Goal: Information Seeking & Learning: Learn about a topic

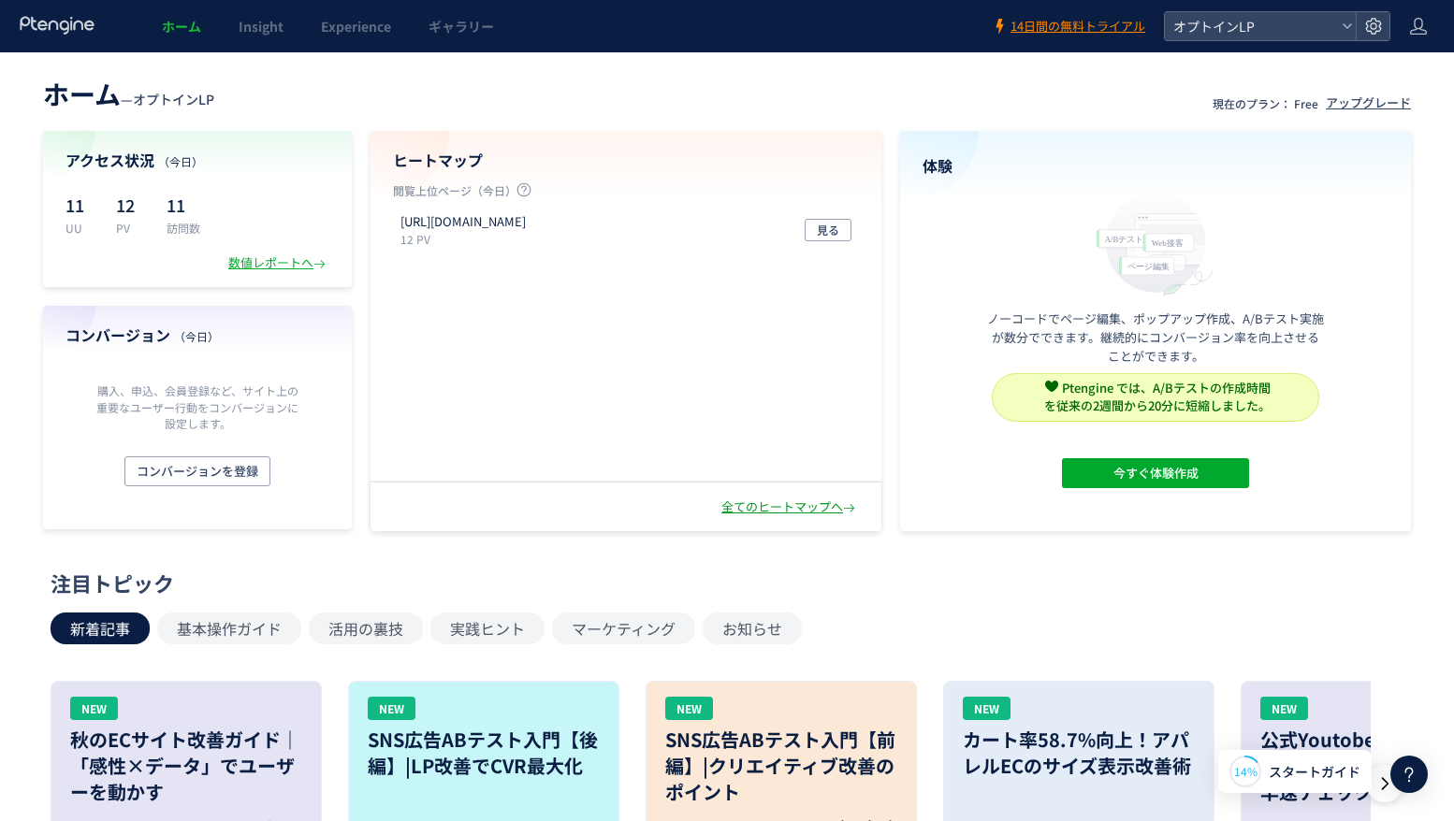
click at [803, 507] on div "全てのヒートマップへ" at bounding box center [790, 508] width 138 height 18
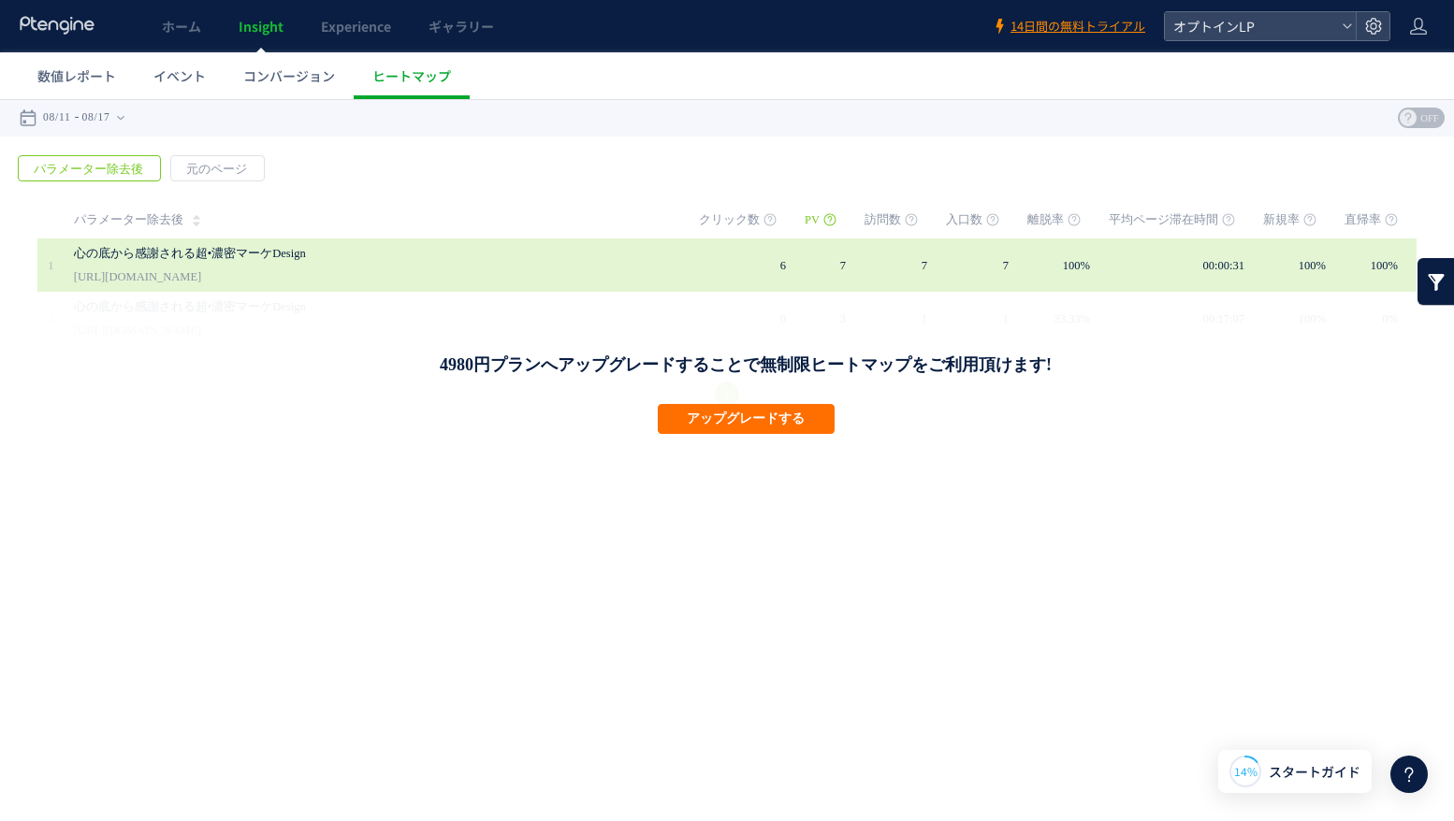
click at [787, 273] on td "6" at bounding box center [752, 265] width 106 height 53
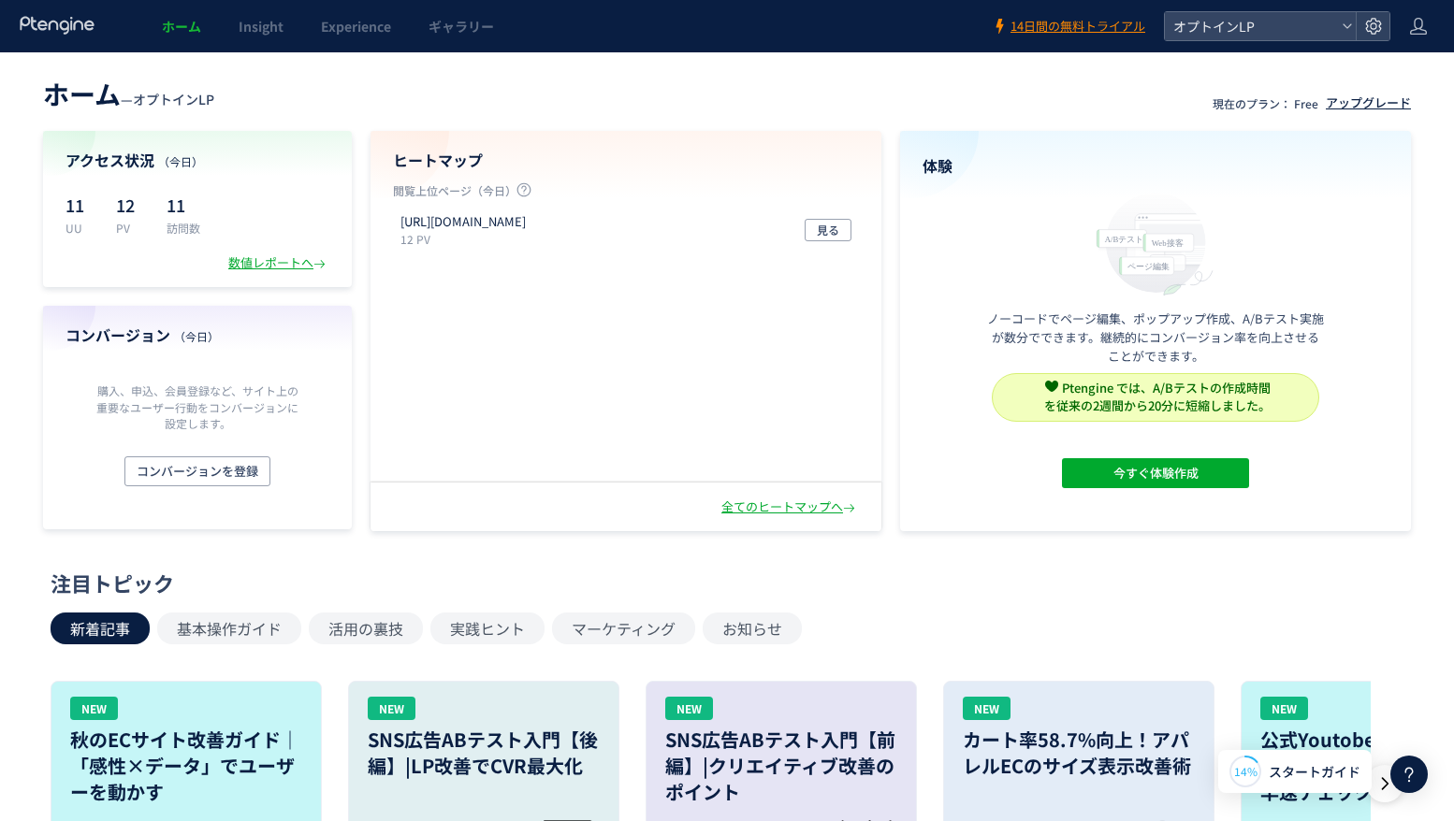
click at [1334, 105] on div "アップグレード" at bounding box center [1368, 103] width 85 height 18
click at [1291, 31] on span "オプトインLP" at bounding box center [1251, 26] width 167 height 28
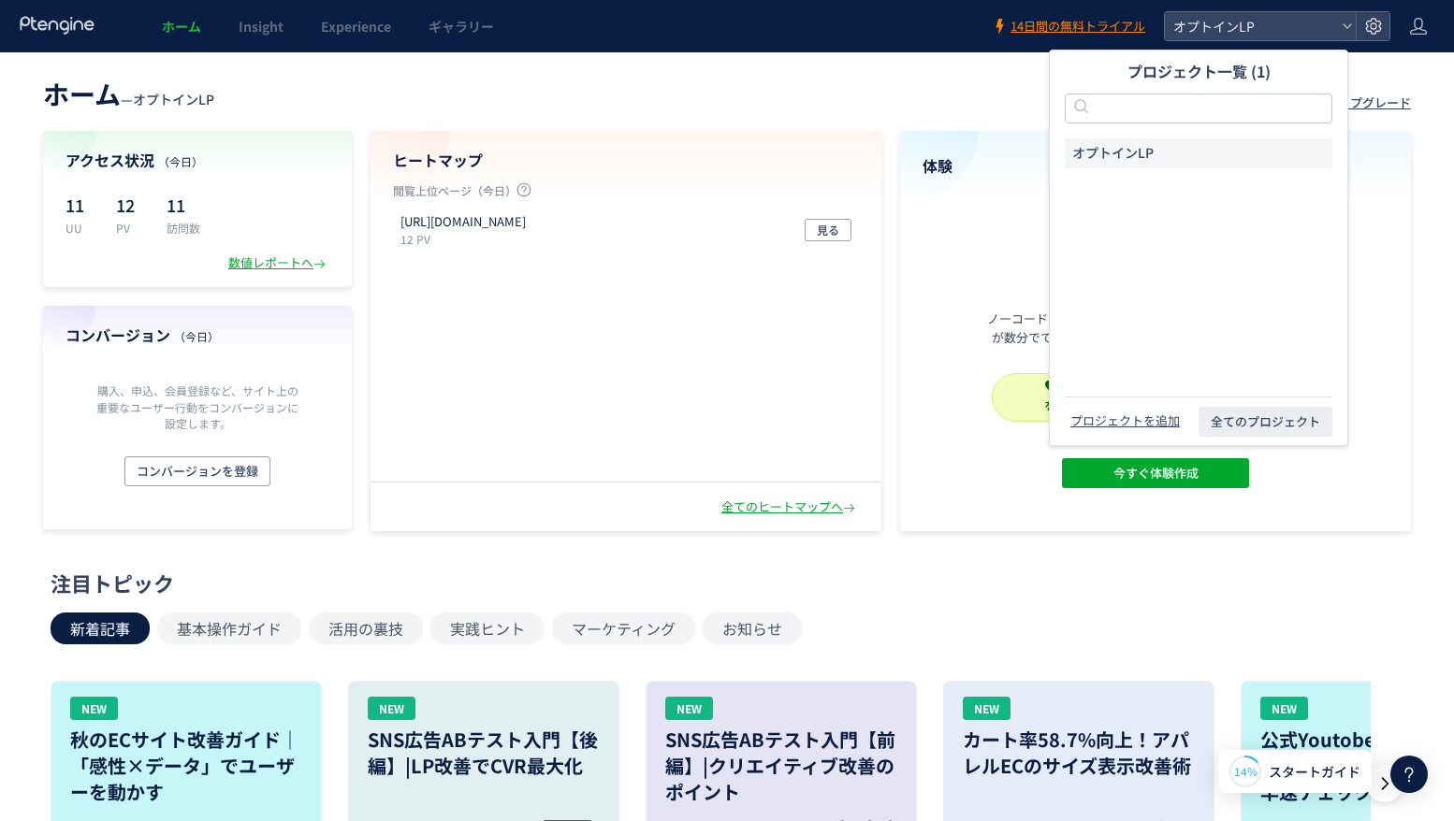
click at [1136, 151] on span "オプトインLP" at bounding box center [1112, 153] width 81 height 19
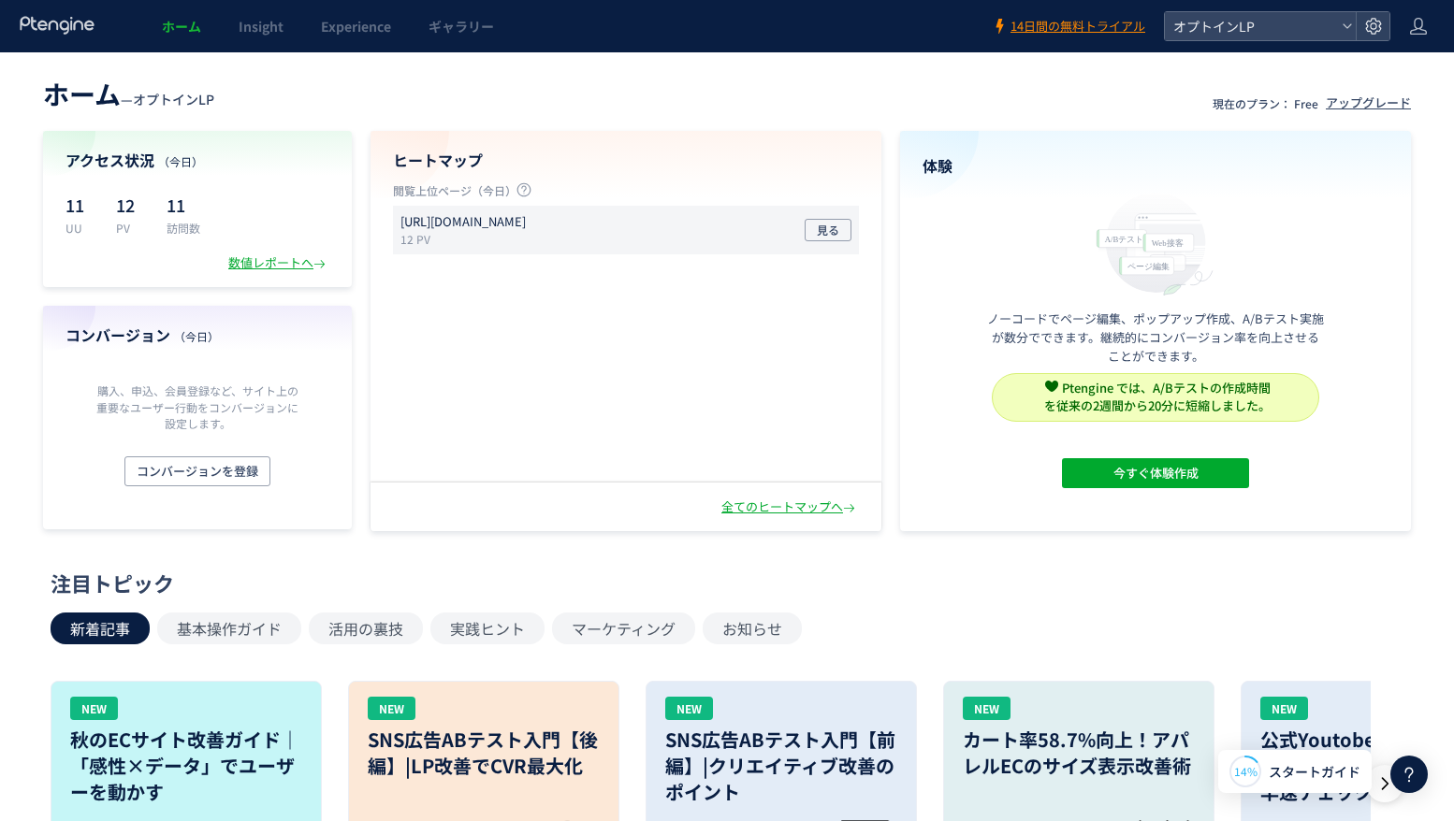
drag, startPoint x: 701, startPoint y: 225, endPoint x: 399, endPoint y: 226, distance: 302.2
click at [399, 226] on div "https://design.bluebrown.jp/p/no1webdesigner-opt 12 PV 見る" at bounding box center [626, 230] width 466 height 49
click at [837, 228] on span "見る" at bounding box center [828, 230] width 22 height 22
